Goal: Task Accomplishment & Management: Manage account settings

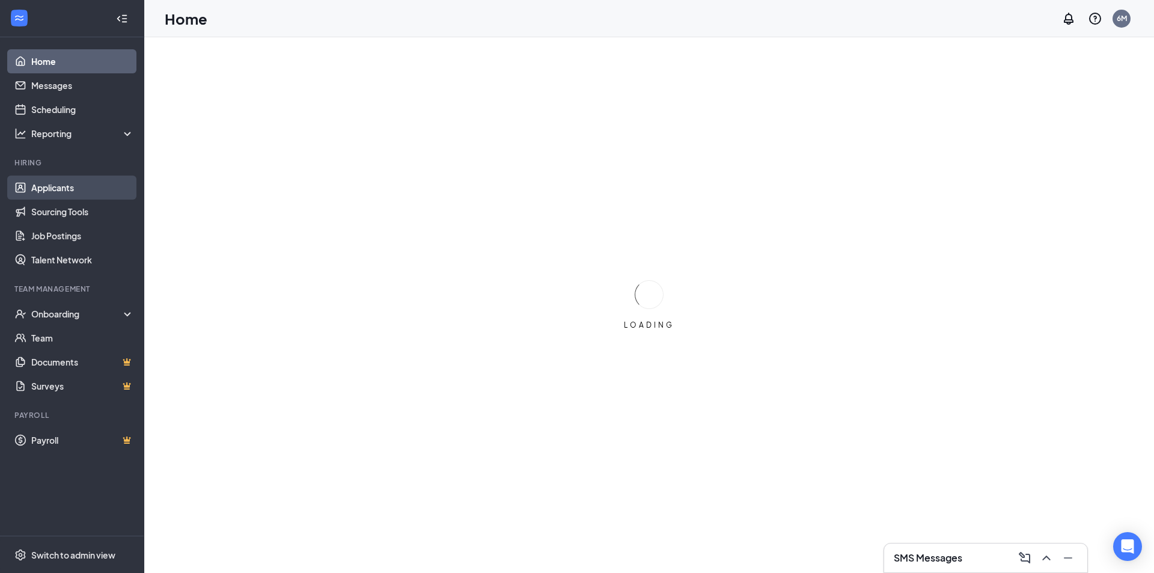
click at [82, 188] on link "Applicants" at bounding box center [82, 188] width 103 height 24
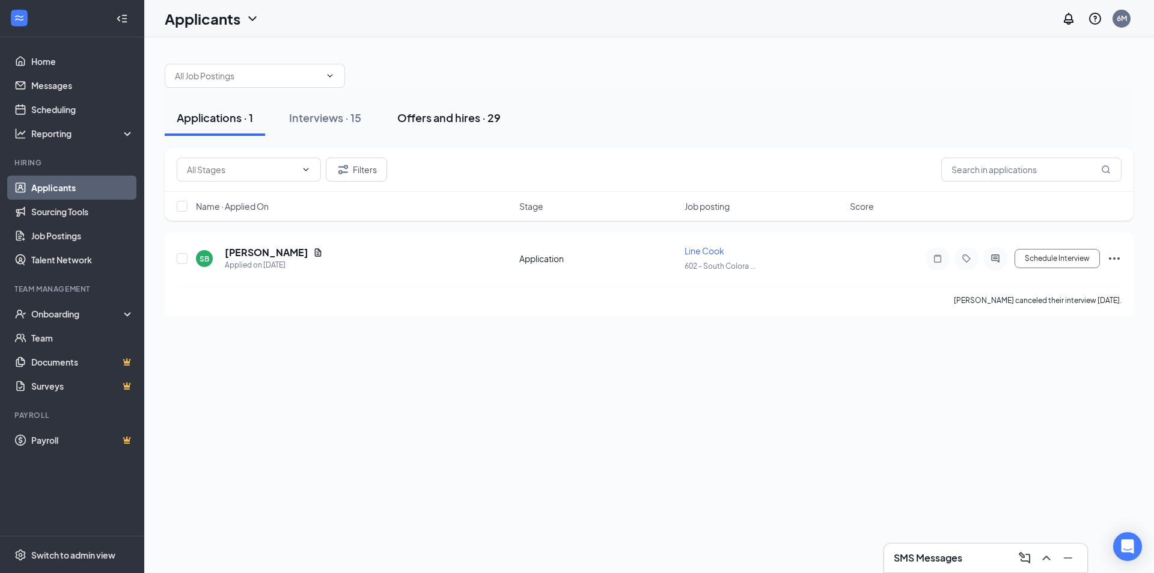
click at [457, 109] on button "Offers and hires · 29" at bounding box center [448, 118] width 127 height 36
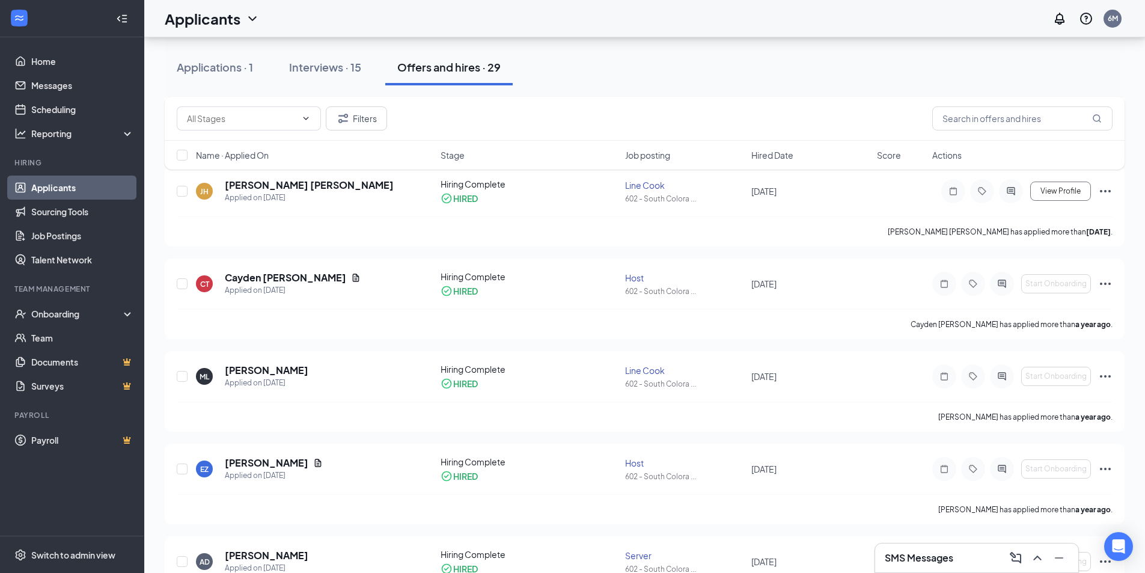
scroll to position [1743, 0]
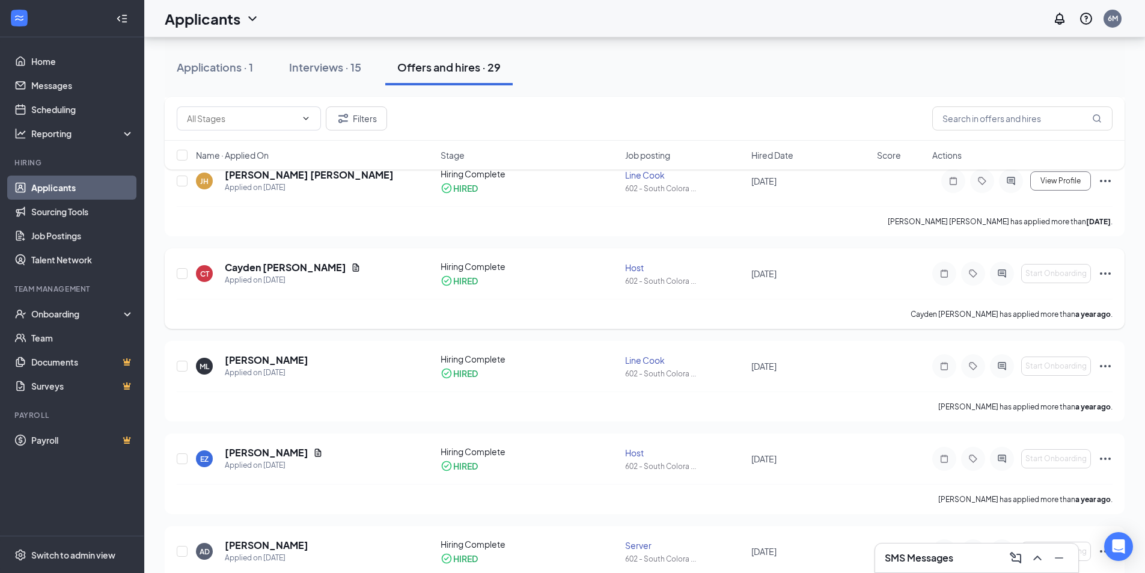
click at [1108, 277] on icon "Ellipses" at bounding box center [1105, 273] width 14 height 14
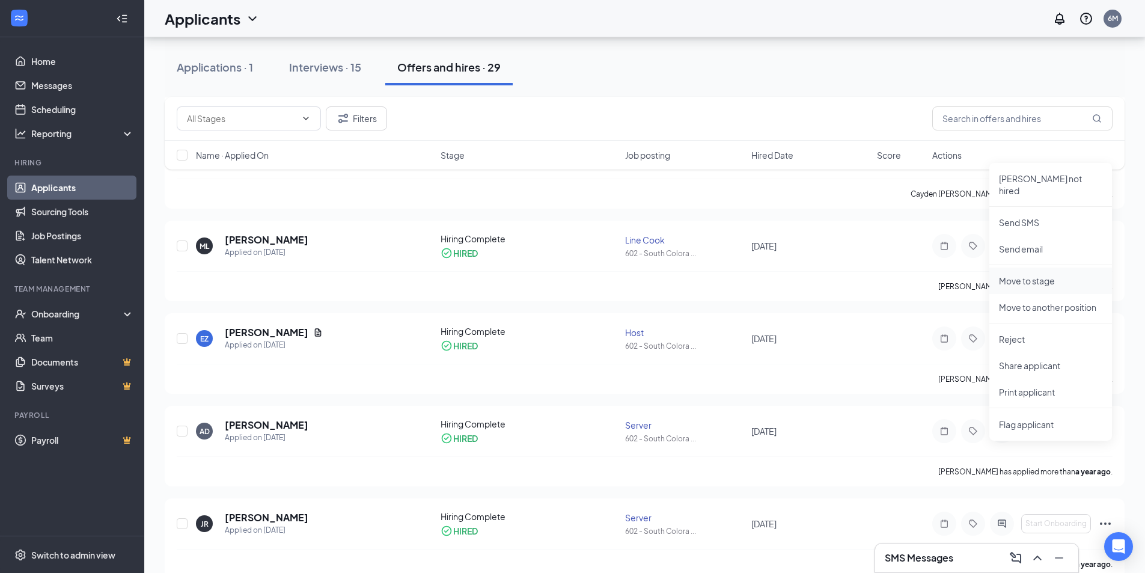
scroll to position [1804, 0]
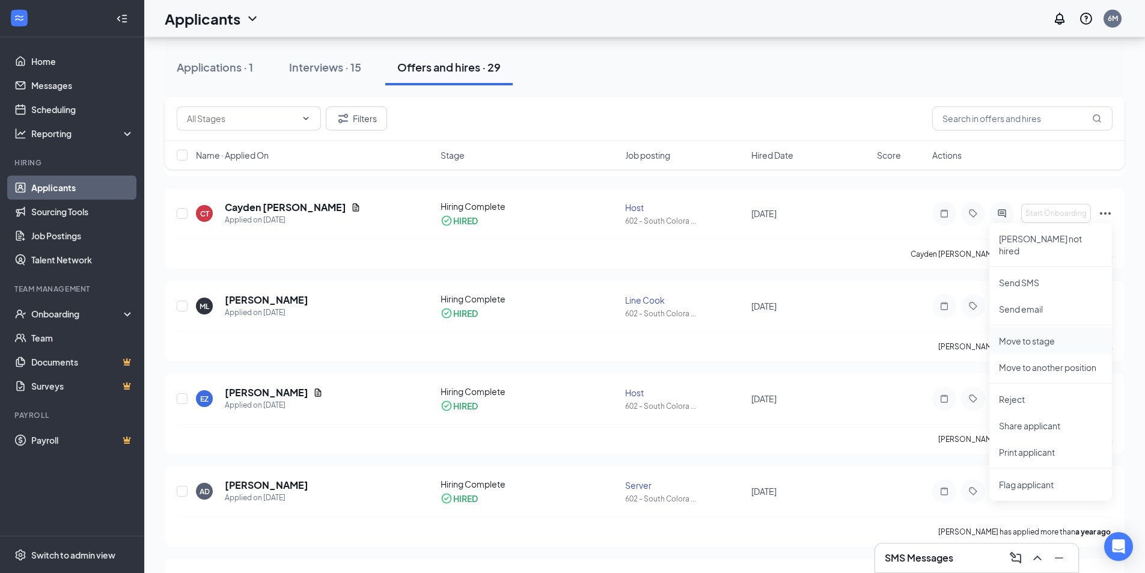
click at [1059, 335] on p "Move to stage" at bounding box center [1050, 341] width 103 height 12
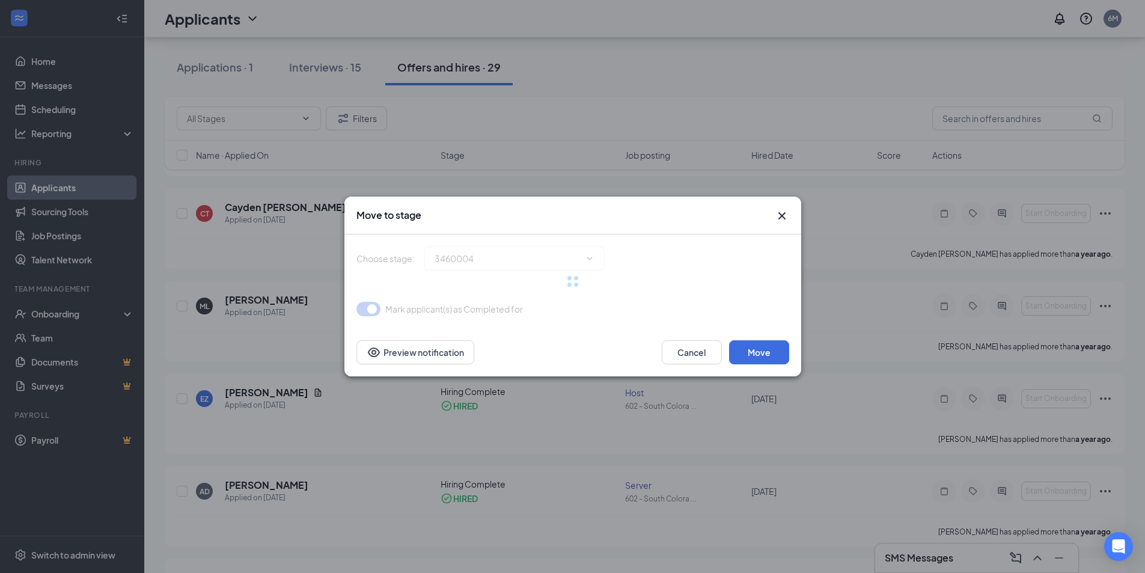
type input "Hiring Complete (current stage)"
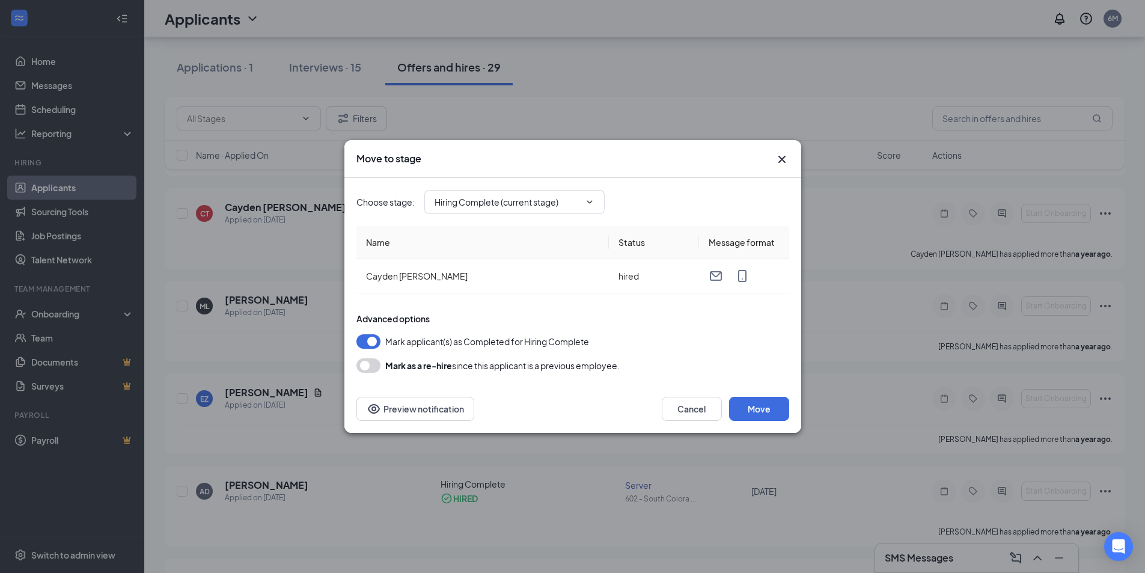
click at [364, 366] on button "button" at bounding box center [368, 365] width 24 height 14
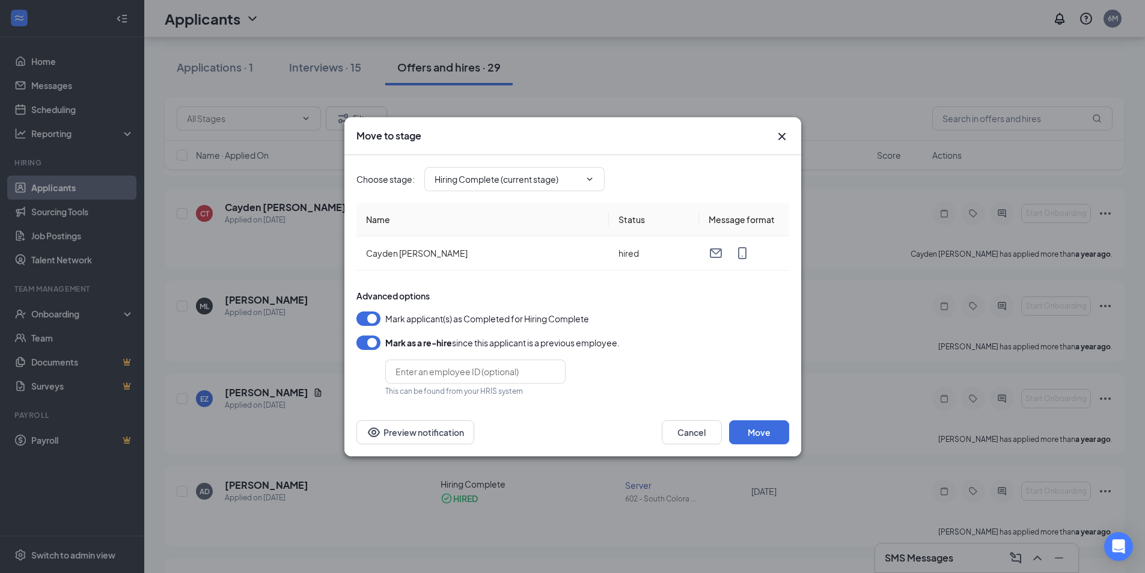
click at [742, 349] on div "Mark as a re-hire since this applicant is a previous employee." at bounding box center [572, 342] width 433 height 14
drag, startPoint x: 742, startPoint y: 349, endPoint x: 642, endPoint y: 344, distance: 100.5
click at [642, 344] on div "Mark as a re-hire since this applicant is a previous employee." at bounding box center [572, 342] width 433 height 14
click at [370, 320] on button "button" at bounding box center [368, 318] width 24 height 14
click at [744, 323] on div "Mark applicant(s) as Completed for Hiring Complete" at bounding box center [572, 318] width 433 height 14
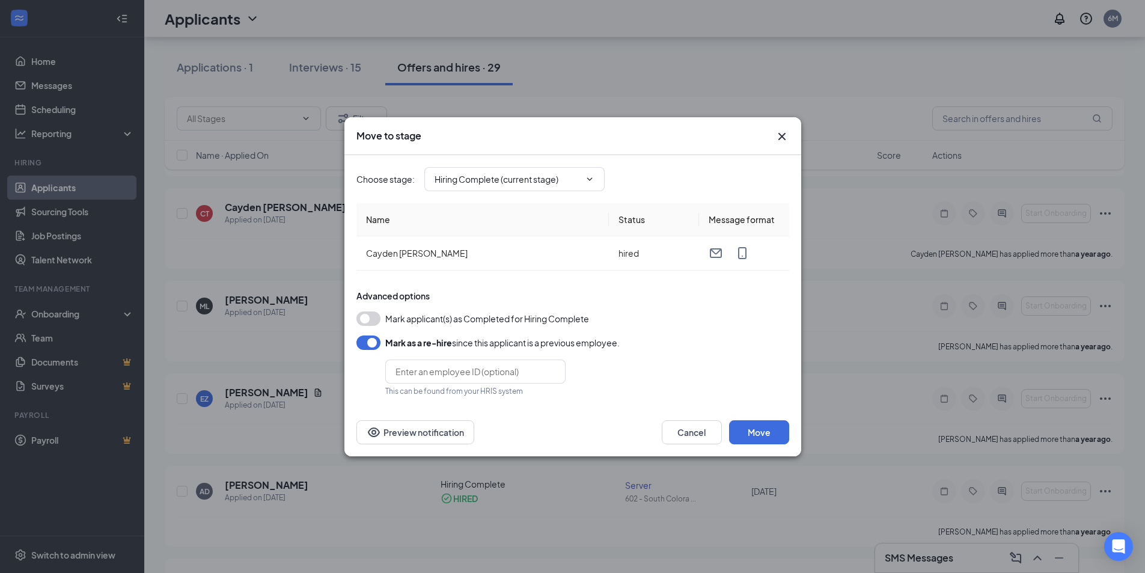
drag, startPoint x: 744, startPoint y: 323, endPoint x: 705, endPoint y: 320, distance: 39.2
click at [702, 320] on div "Mark applicant(s) as Completed for Hiring Complete" at bounding box center [572, 318] width 433 height 14
drag, startPoint x: 743, startPoint y: 319, endPoint x: 710, endPoint y: 318, distance: 33.1
click at [710, 318] on div "Mark applicant(s) as Completed for Hiring Complete" at bounding box center [572, 318] width 433 height 14
drag, startPoint x: 714, startPoint y: 318, endPoint x: 682, endPoint y: 317, distance: 31.3
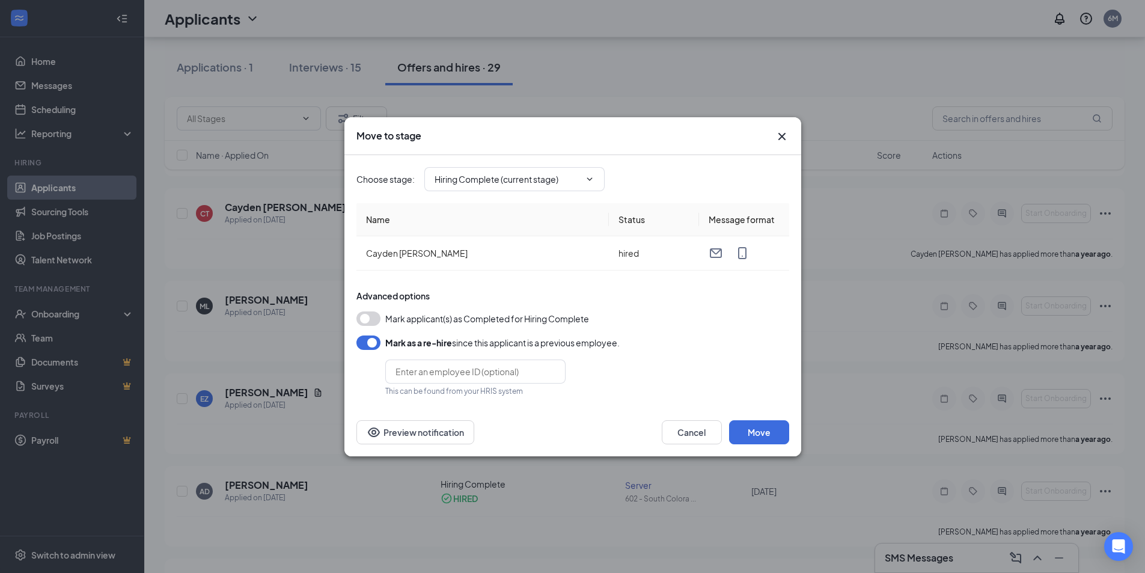
click at [682, 317] on div "Mark applicant(s) as Completed for Hiring Complete" at bounding box center [572, 318] width 433 height 14
click at [726, 317] on div "Mark applicant(s) as Completed for Hiring Complete" at bounding box center [572, 318] width 433 height 14
drag, startPoint x: 726, startPoint y: 317, endPoint x: 698, endPoint y: 318, distance: 27.7
click at [698, 318] on div "Mark applicant(s) as Completed for Hiring Complete" at bounding box center [572, 318] width 433 height 14
click at [756, 431] on button "Move" at bounding box center [759, 432] width 60 height 24
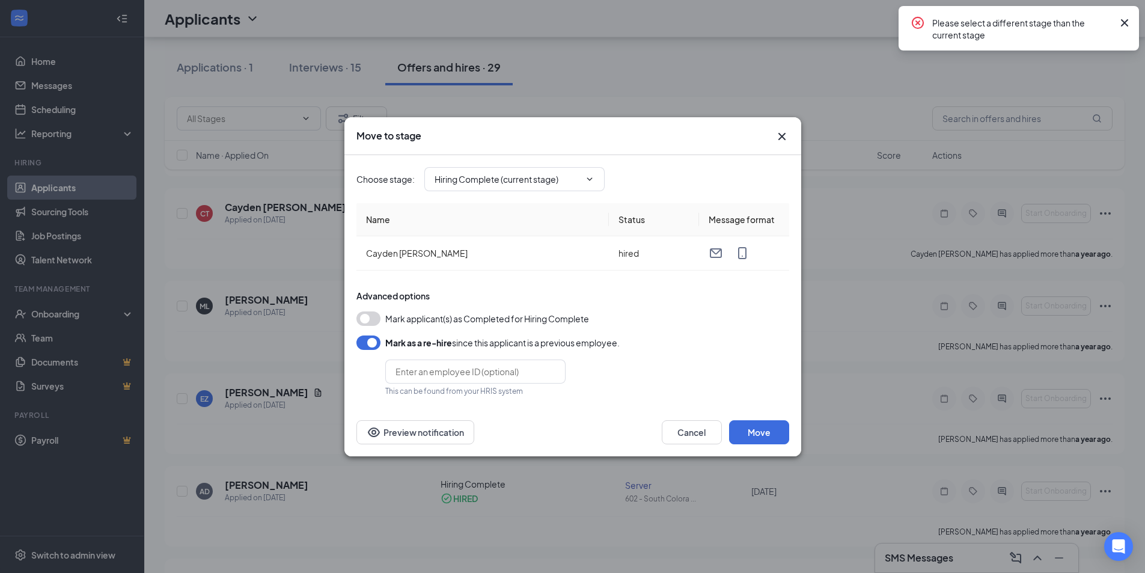
click at [367, 314] on button "button" at bounding box center [368, 318] width 24 height 14
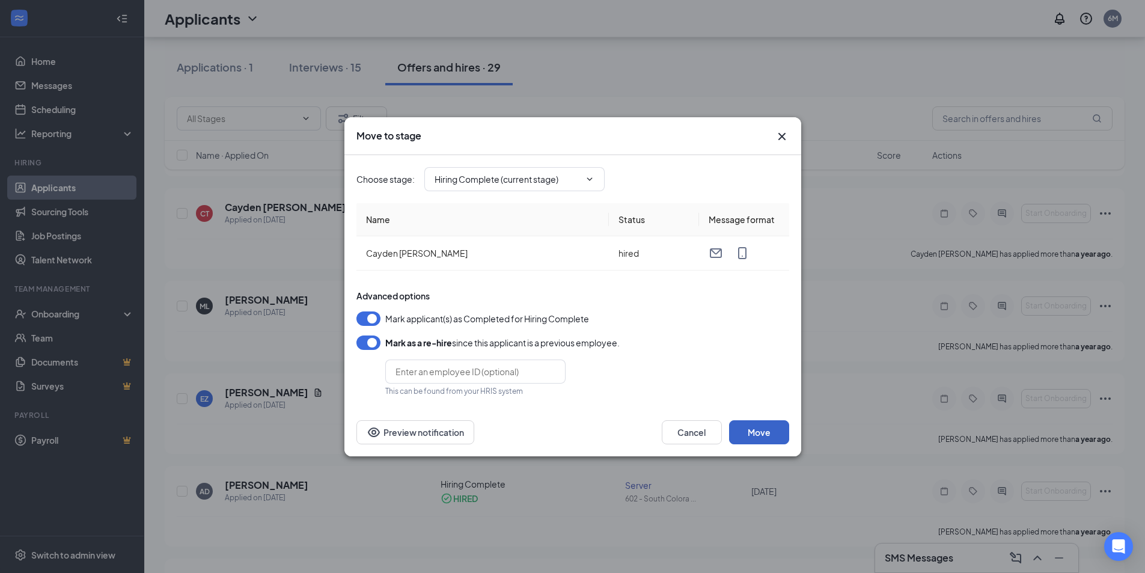
click at [756, 430] on button "Move" at bounding box center [759, 432] width 60 height 24
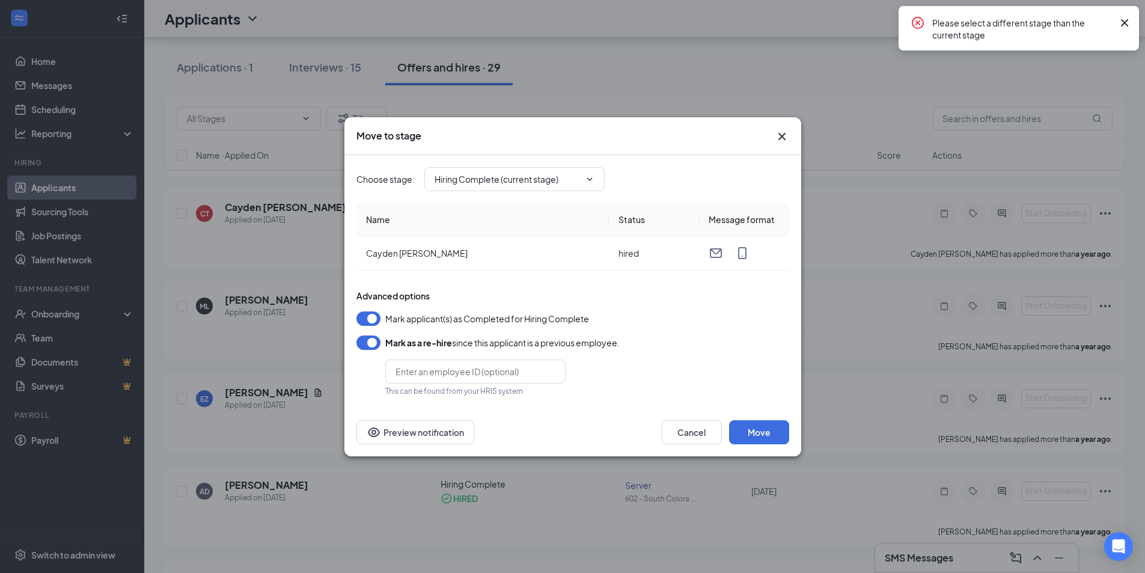
click at [781, 140] on icon "Cross" at bounding box center [782, 136] width 14 height 14
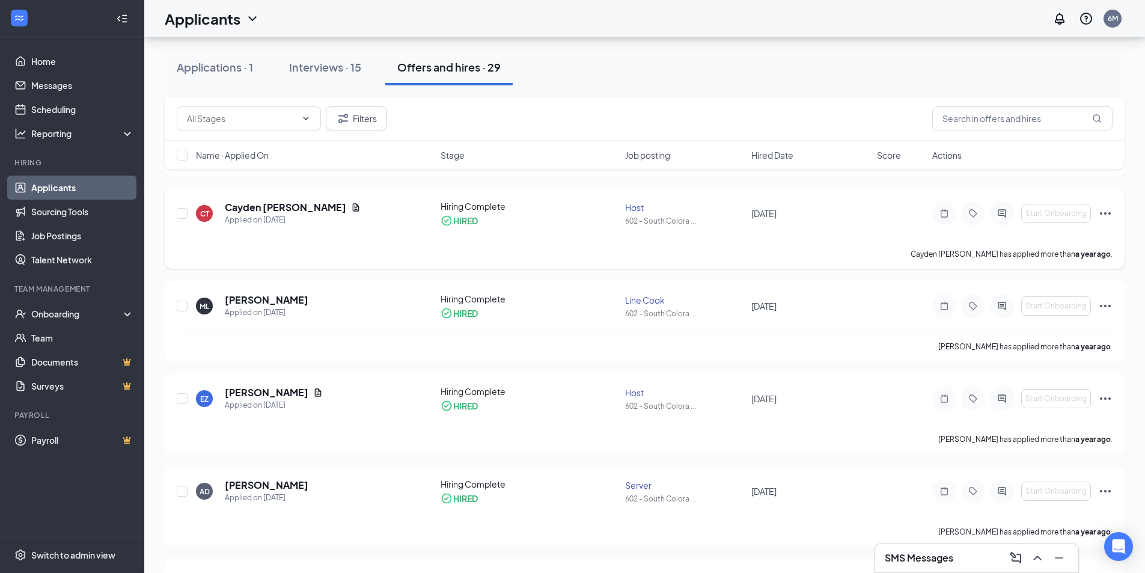
click at [1100, 212] on icon "Ellipses" at bounding box center [1105, 213] width 14 height 14
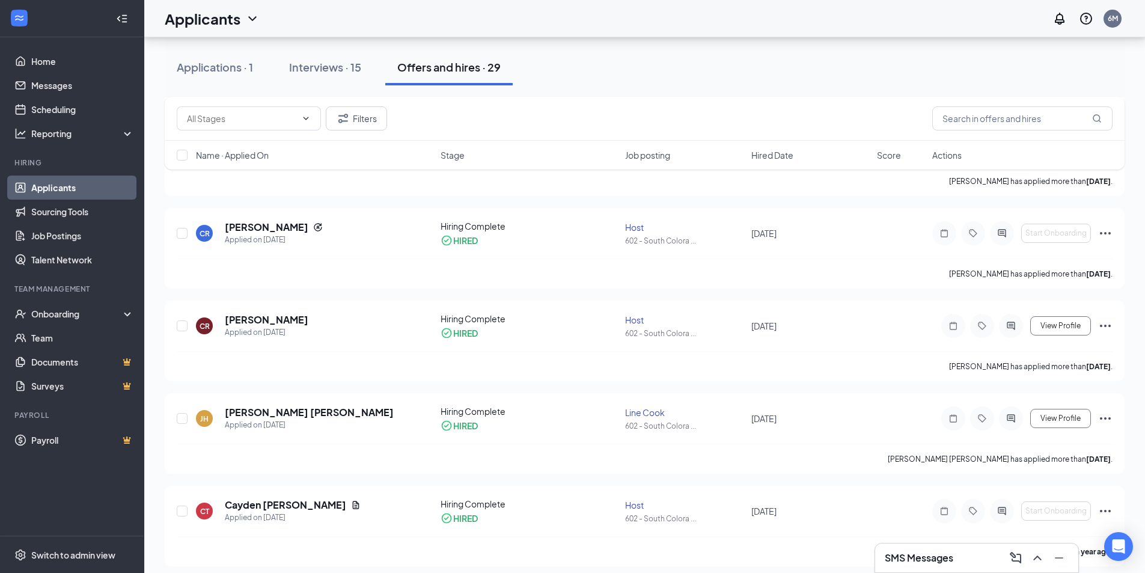
scroll to position [1503, 0]
